Goal: Task Accomplishment & Management: Complete application form

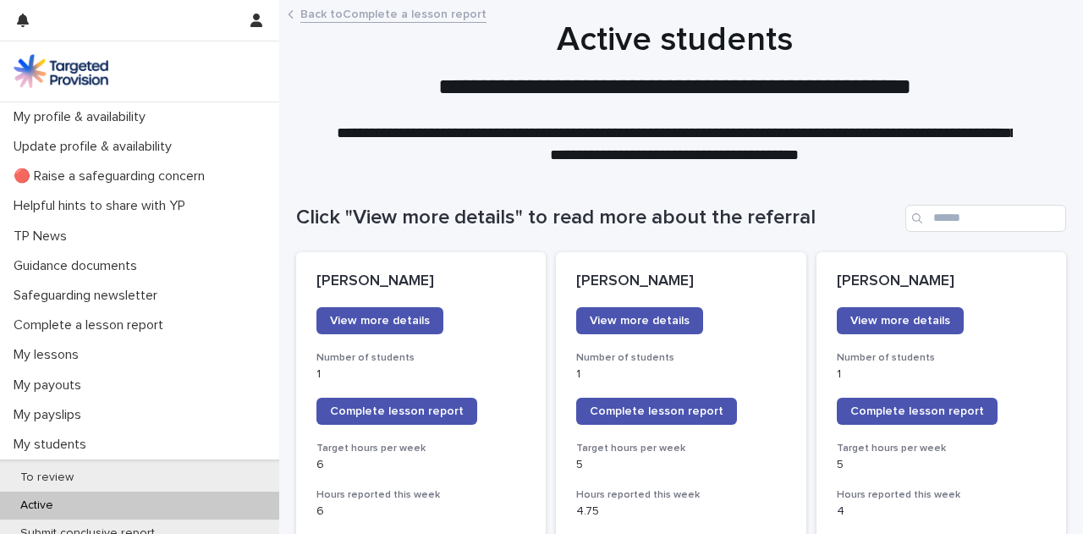
click at [74, 355] on p "My lessons" at bounding box center [49, 355] width 85 height 16
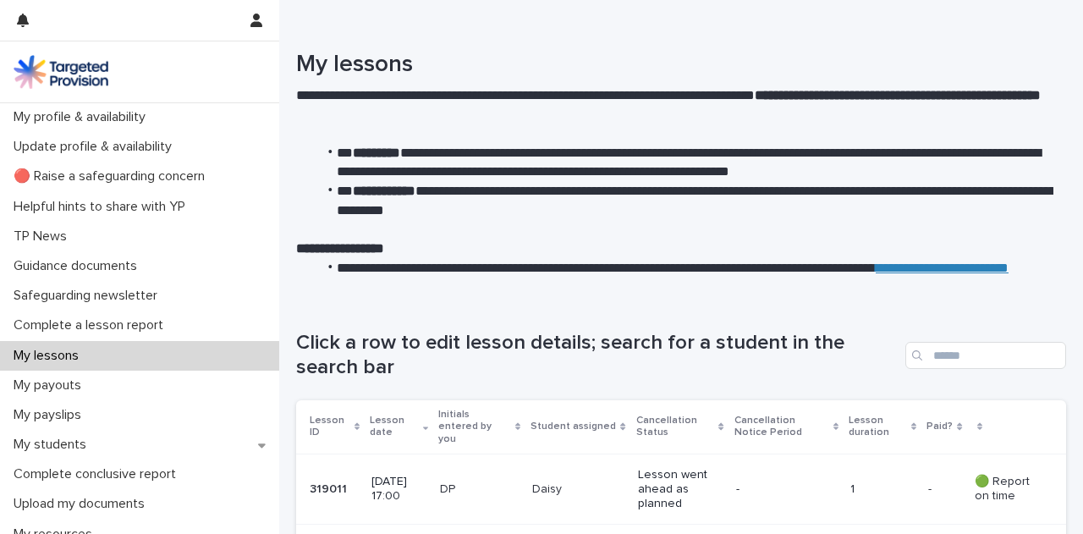
click at [161, 324] on p "Complete a lesson report" at bounding box center [92, 325] width 170 height 16
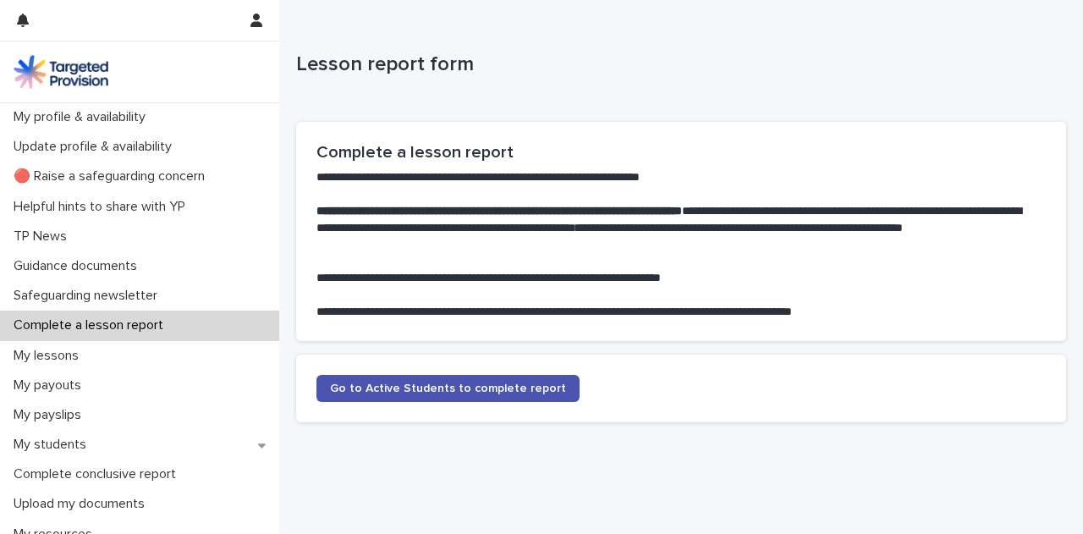
click at [484, 393] on span "Go to Active Students to complete report" at bounding box center [448, 388] width 236 height 12
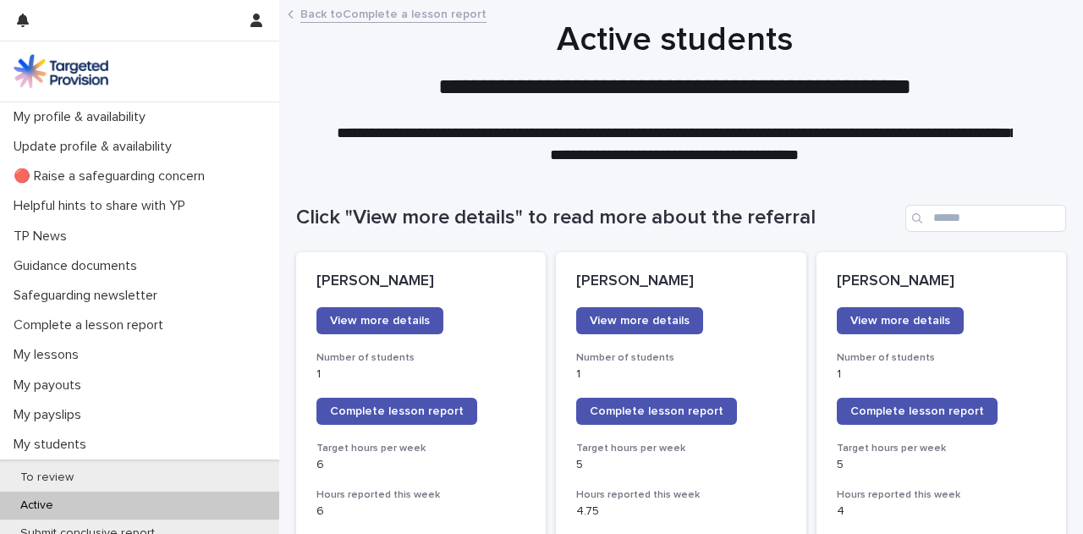
click at [930, 410] on span "Complete lesson report" at bounding box center [917, 411] width 134 height 12
click at [115, 353] on div "My lessons" at bounding box center [139, 355] width 279 height 30
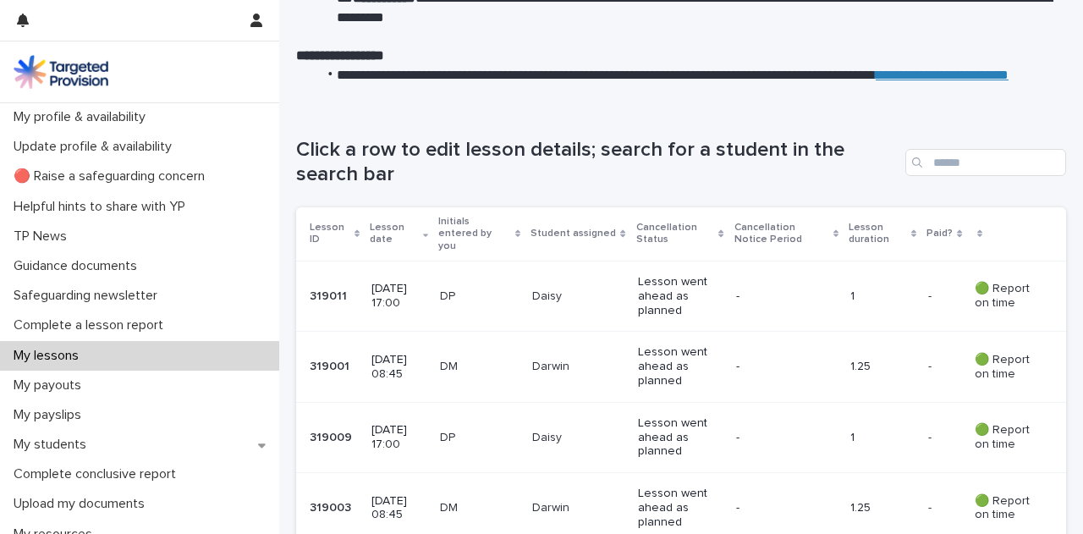
scroll to position [196, 0]
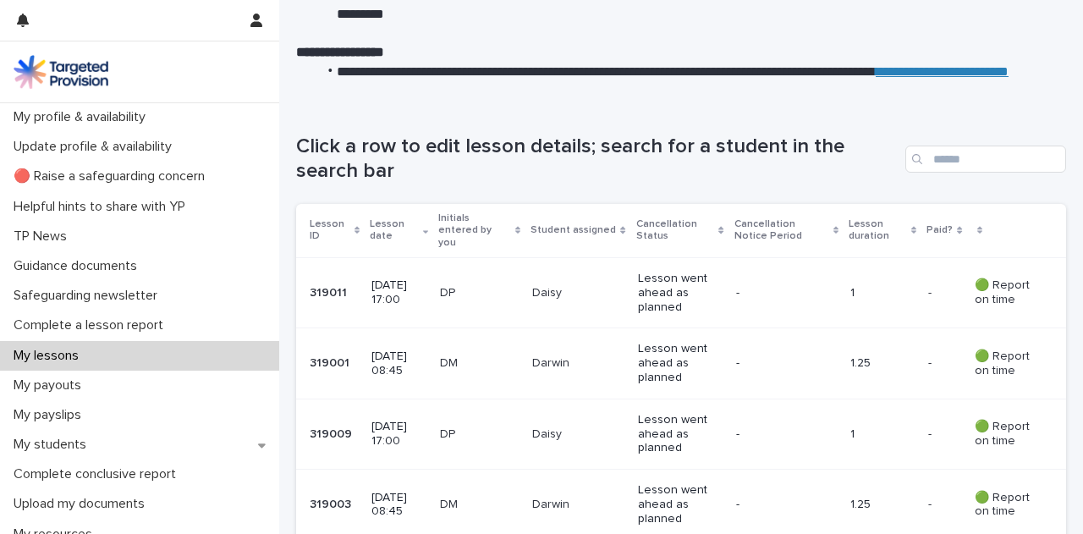
click at [996, 272] on div "🟢 Report on time" at bounding box center [1006, 293] width 64 height 42
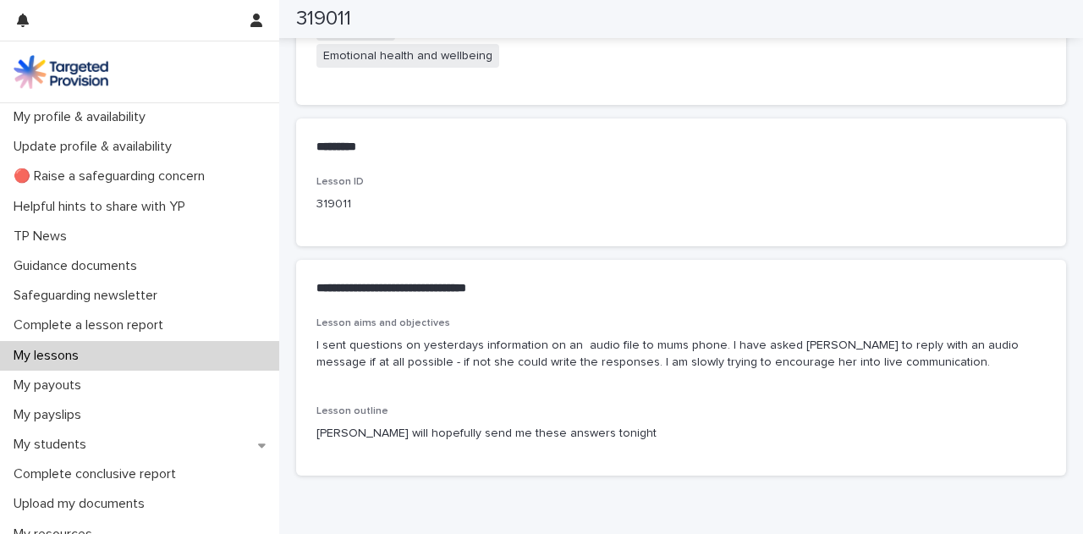
scroll to position [788, 0]
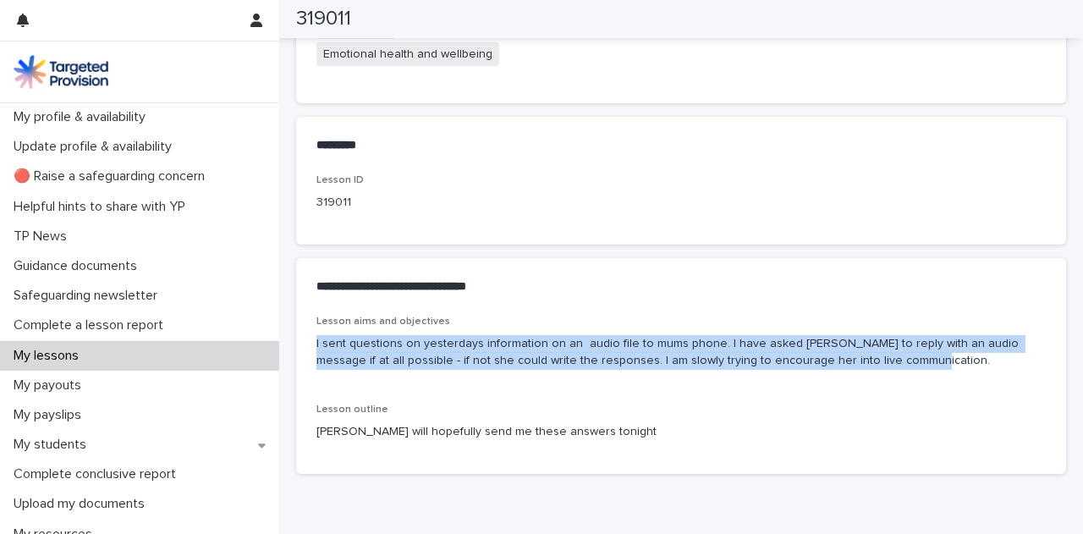
drag, startPoint x: 887, startPoint y: 365, endPoint x: 288, endPoint y: 345, distance: 599.2
copy p "I sent questions on yesterdays information on an audio file to mums phone. I ha…"
